Goal: Task Accomplishment & Management: Use online tool/utility

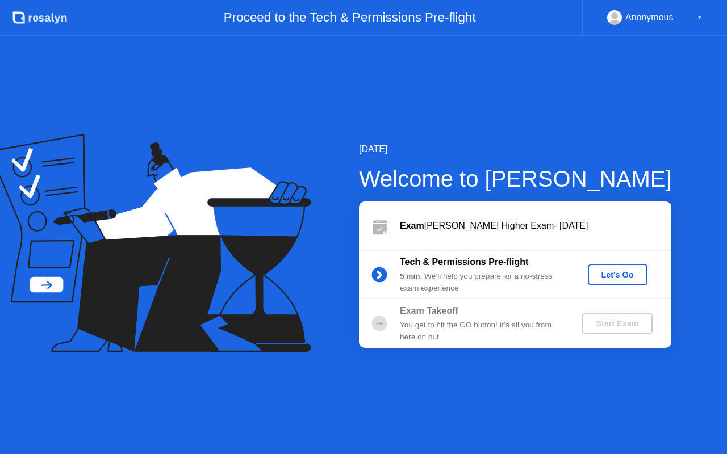
click at [613, 275] on div "Let's Go" at bounding box center [617, 274] width 51 height 9
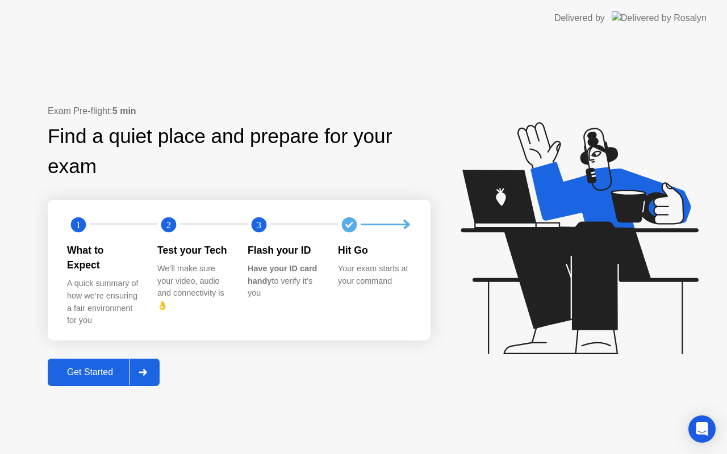
click at [108, 359] on button "Get Started" at bounding box center [104, 372] width 112 height 27
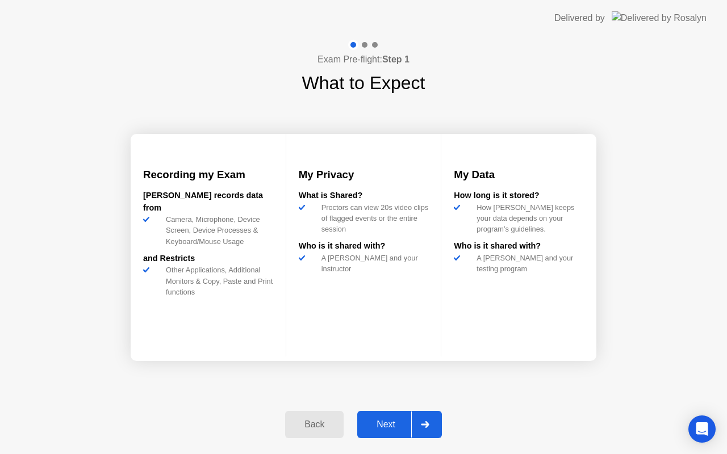
click at [393, 423] on div "Next" at bounding box center [385, 425] width 51 height 10
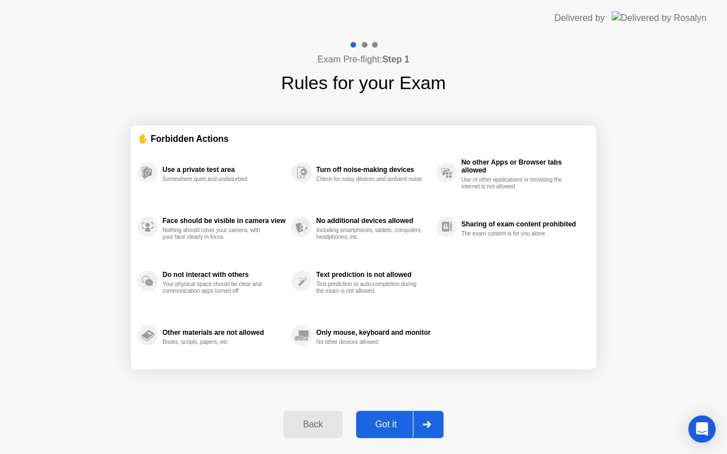
click at [396, 428] on div "Got it" at bounding box center [385, 425] width 53 height 10
select select "**********"
select select "*******"
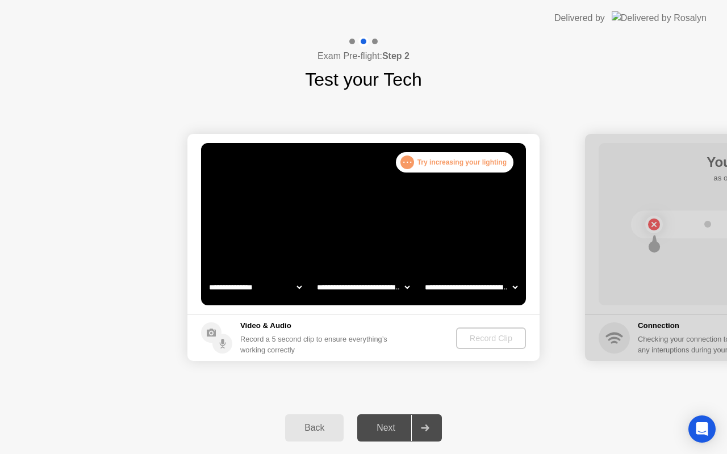
click at [405, 158] on div ". . ." at bounding box center [407, 163] width 14 height 14
click at [406, 161] on div ". . ." at bounding box center [407, 163] width 14 height 14
click at [459, 164] on div ". . . Try increasing your lighting" at bounding box center [455, 162] width 118 height 20
click at [472, 162] on div ". . . Try increasing your lighting" at bounding box center [455, 162] width 118 height 20
click at [447, 288] on select "**********" at bounding box center [470, 287] width 97 height 23
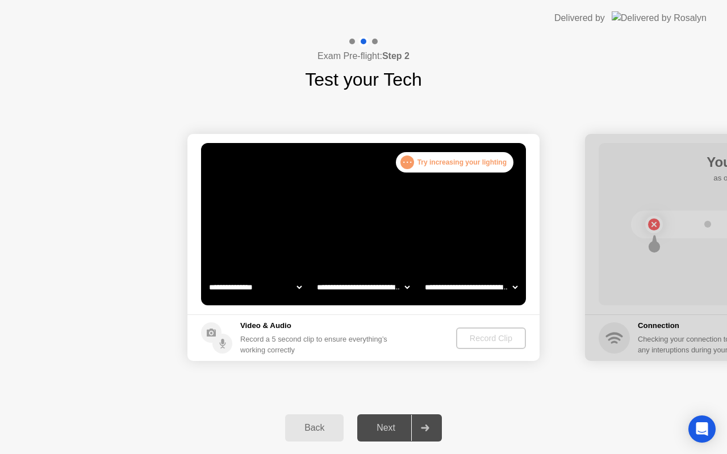
click at [370, 287] on select "**********" at bounding box center [362, 287] width 97 height 23
click at [267, 283] on select "**********" at bounding box center [255, 287] width 97 height 23
click at [271, 353] on div "Record a 5 second clip to ensure everything’s working correctly" at bounding box center [316, 345] width 152 height 22
click at [473, 166] on div ". . . Try increasing your lighting" at bounding box center [455, 162] width 118 height 20
click at [475, 165] on div ". . . Try increasing your lighting" at bounding box center [455, 162] width 118 height 20
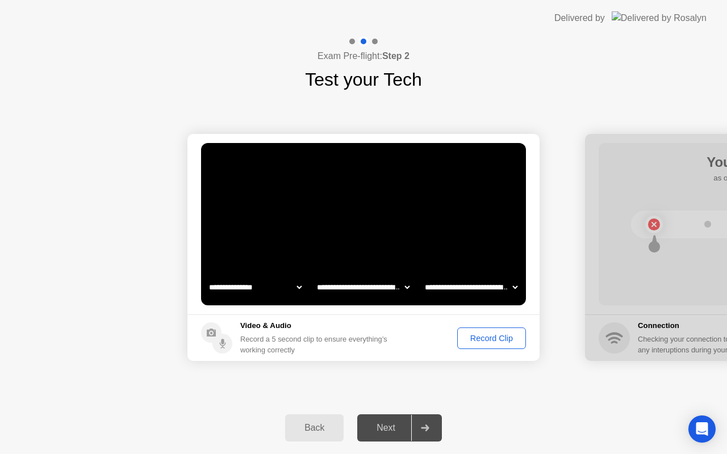
click at [492, 339] on div "Record Clip" at bounding box center [491, 338] width 61 height 9
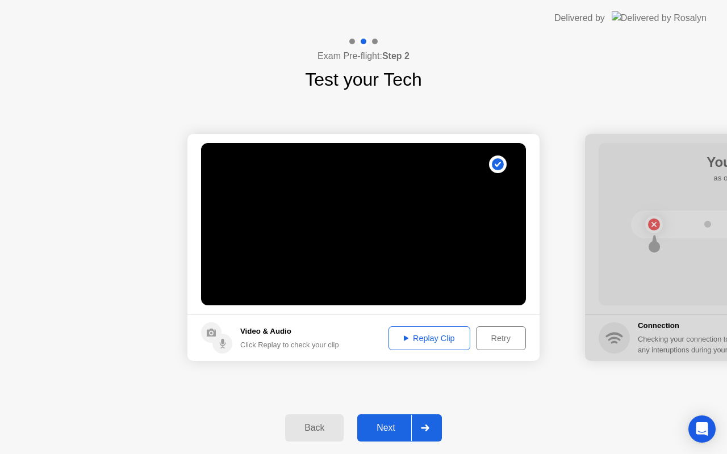
click at [438, 340] on div "Replay Clip" at bounding box center [429, 338] width 74 height 9
click at [385, 431] on div "Next" at bounding box center [385, 428] width 51 height 10
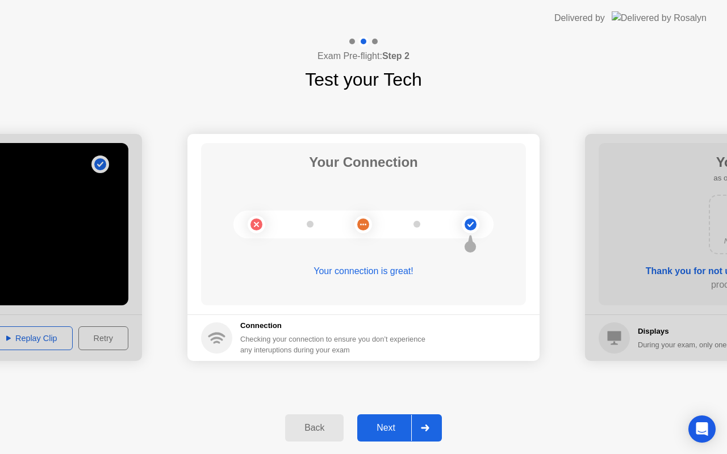
click at [394, 271] on div "Your connection is great!" at bounding box center [363, 272] width 325 height 14
click at [383, 430] on div "Next" at bounding box center [385, 428] width 51 height 10
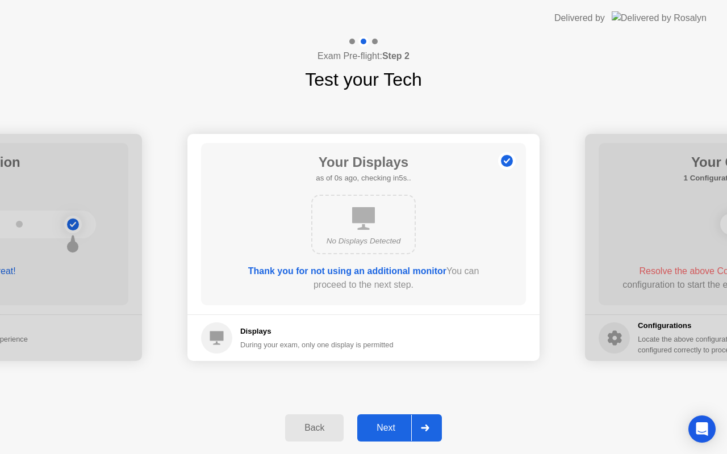
click at [384, 431] on div "Next" at bounding box center [385, 428] width 51 height 10
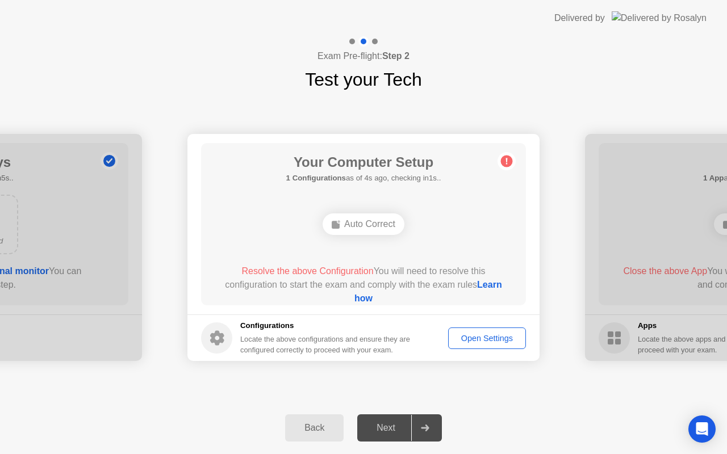
click at [485, 336] on div "Open Settings" at bounding box center [487, 338] width 70 height 9
click at [367, 220] on div "Auto Correct" at bounding box center [363, 224] width 82 height 22
click at [338, 181] on b "1 Configurations" at bounding box center [316, 178] width 60 height 9
click at [508, 159] on circle at bounding box center [507, 162] width 12 height 12
click at [345, 230] on div "Auto Correct" at bounding box center [363, 224] width 82 height 22
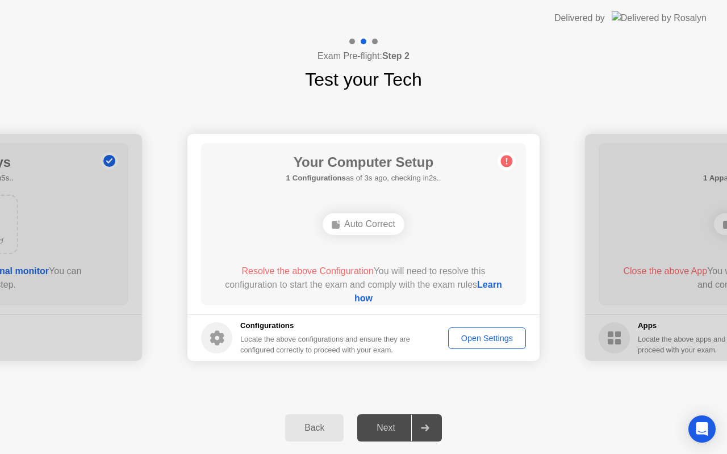
click at [365, 298] on link "Learn how" at bounding box center [428, 291] width 148 height 23
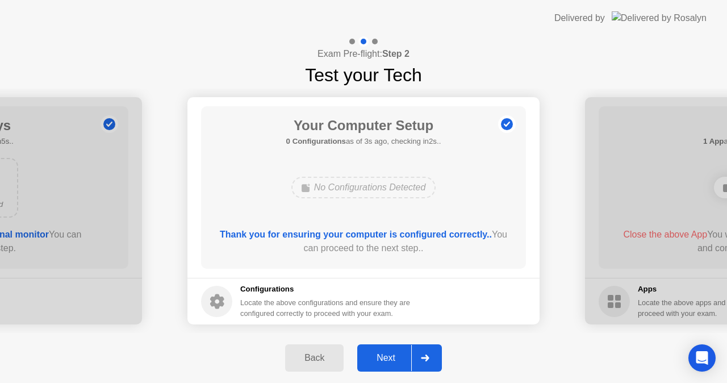
click at [384, 360] on div "Next" at bounding box center [385, 358] width 51 height 10
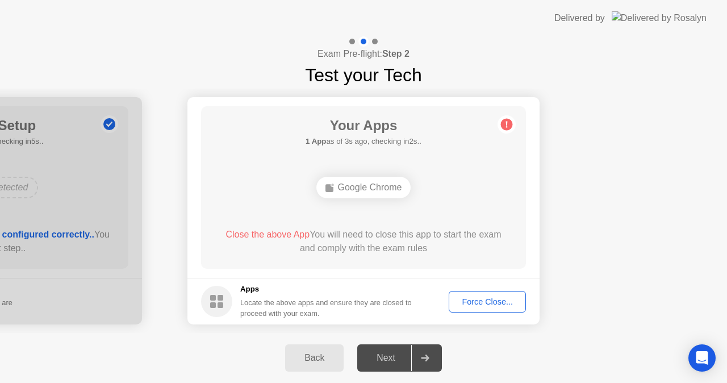
click at [498, 120] on icon at bounding box center [506, 124] width 18 height 18
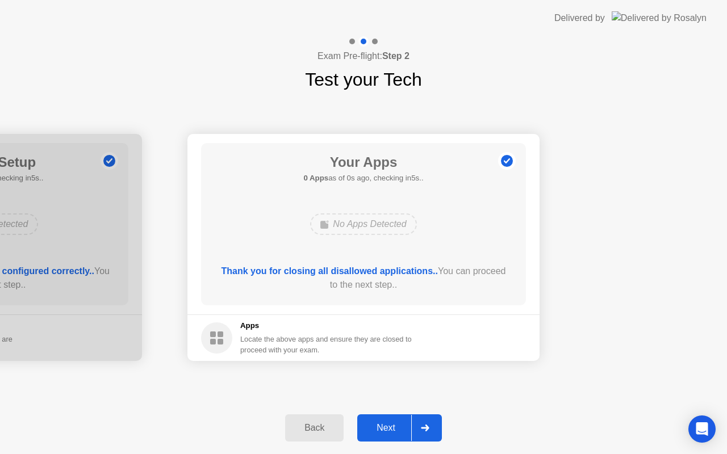
click at [389, 427] on div "Next" at bounding box center [385, 428] width 51 height 10
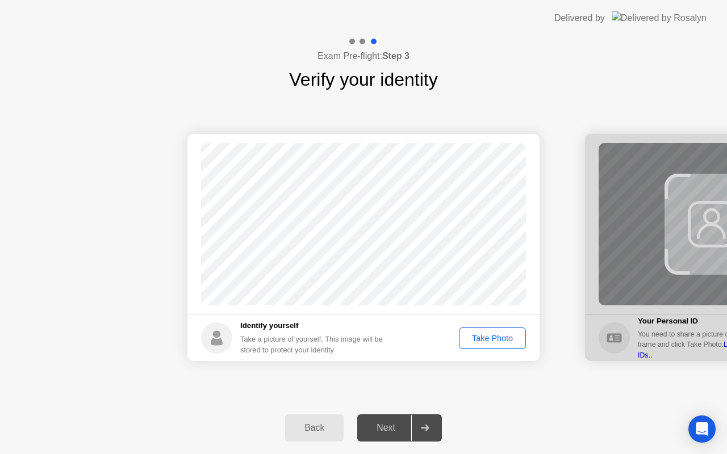
click at [489, 334] on div "Take Photo" at bounding box center [492, 338] width 59 height 9
click at [384, 426] on div "Next" at bounding box center [385, 428] width 51 height 10
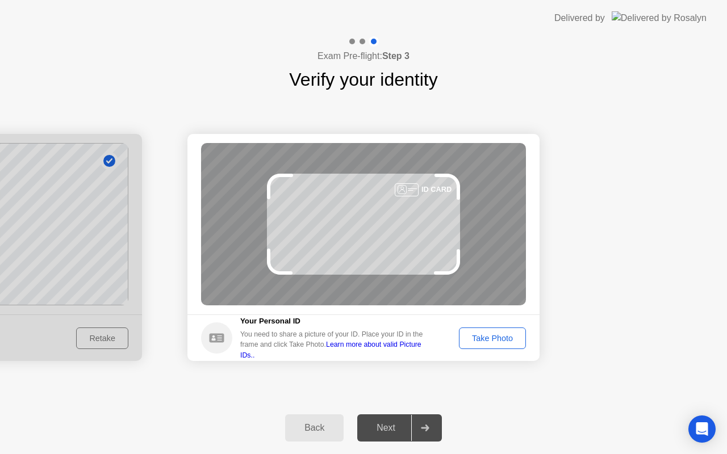
click at [492, 339] on div "Take Photo" at bounding box center [492, 338] width 59 height 9
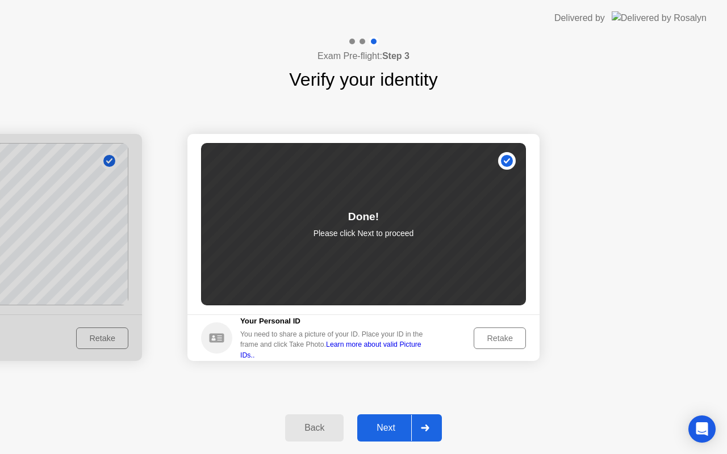
click at [399, 428] on div "Next" at bounding box center [385, 428] width 51 height 10
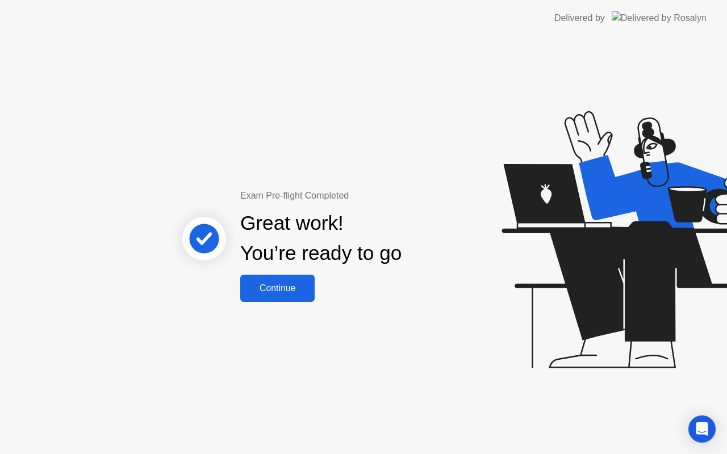
click at [287, 283] on div "Continue" at bounding box center [278, 288] width 68 height 10
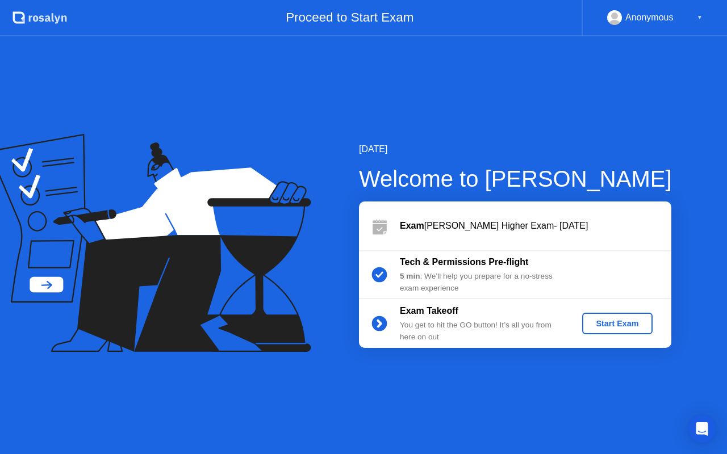
click at [611, 325] on div "Start Exam" at bounding box center [616, 323] width 61 height 9
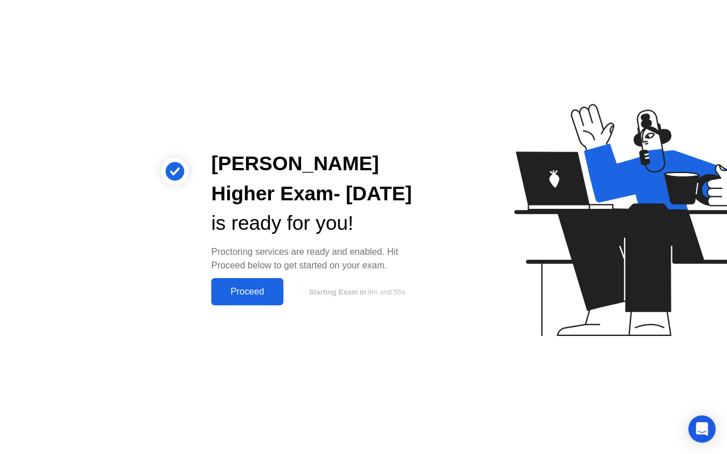
click at [240, 294] on div "Proceed" at bounding box center [247, 292] width 65 height 10
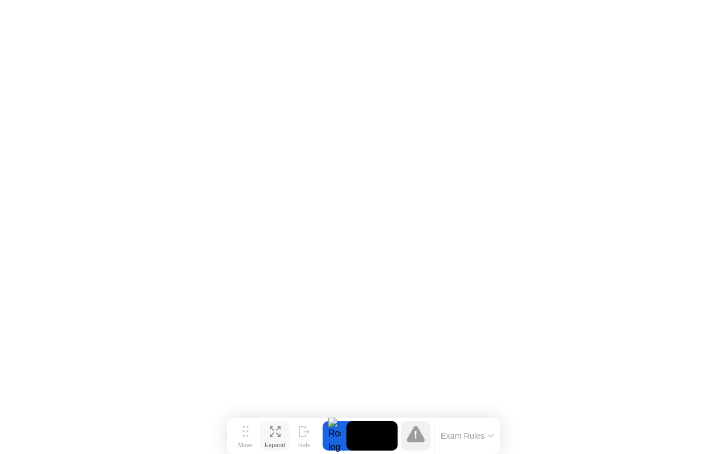
click at [277, 433] on icon at bounding box center [275, 431] width 11 height 11
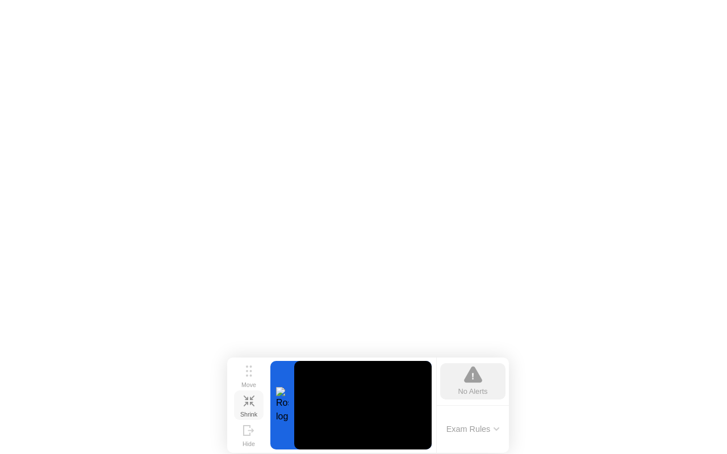
click at [254, 399] on button "Shrink" at bounding box center [249, 406] width 30 height 30
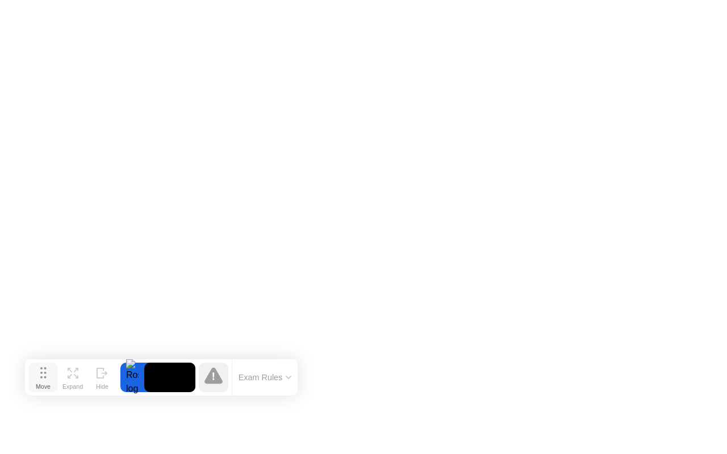
drag, startPoint x: 250, startPoint y: 433, endPoint x: 48, endPoint y: 374, distance: 210.4
click at [48, 374] on button "Move" at bounding box center [43, 378] width 30 height 30
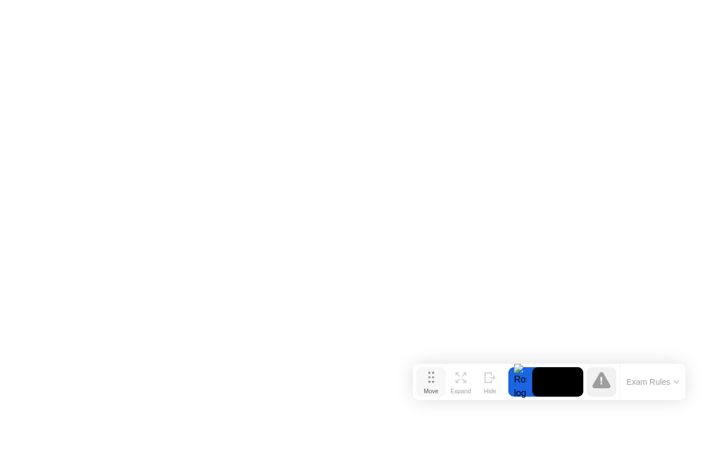
drag, startPoint x: 42, startPoint y: 371, endPoint x: 430, endPoint y: 376, distance: 387.7
click at [430, 376] on icon at bounding box center [431, 377] width 6 height 11
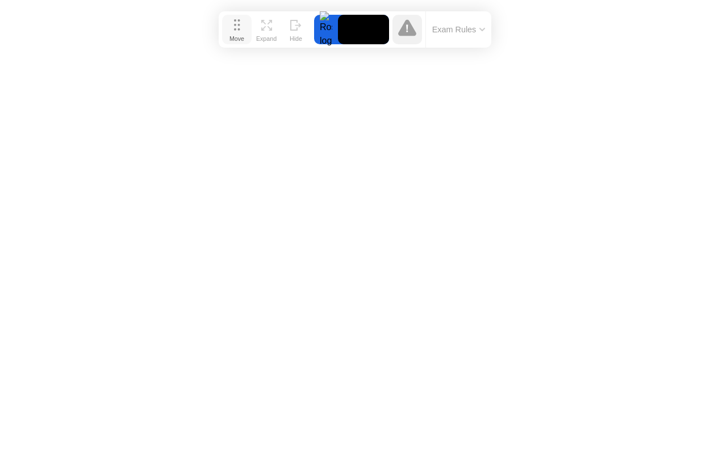
drag, startPoint x: 427, startPoint y: 381, endPoint x: 233, endPoint y: 29, distance: 402.2
click at [234, 29] on icon at bounding box center [237, 24] width 6 height 11
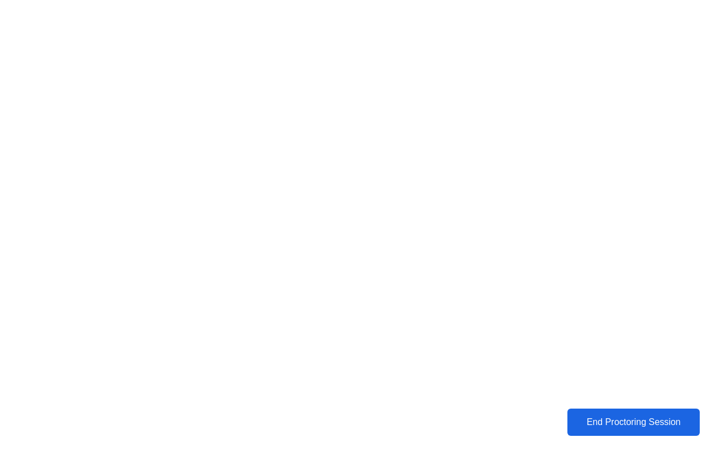
click at [609, 421] on div "End Proctoring Session" at bounding box center [633, 422] width 126 height 10
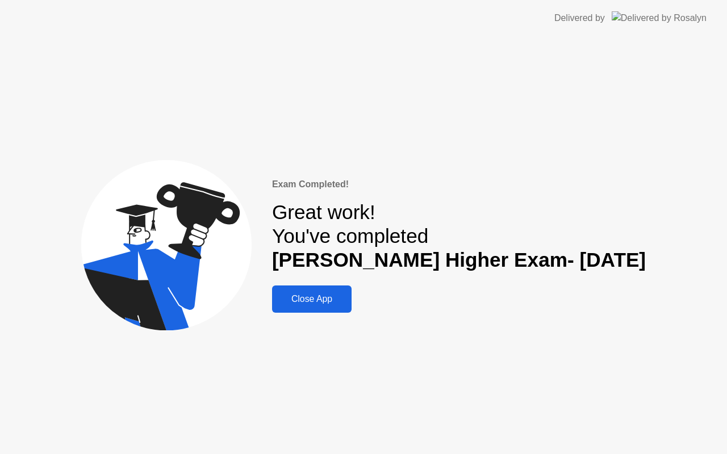
click at [336, 295] on div "Close App" at bounding box center [311, 299] width 73 height 10
